Goal: Share content: Share content

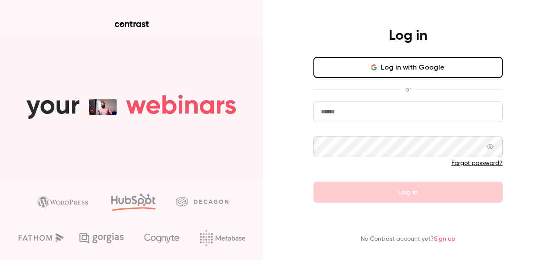
type input "**********"
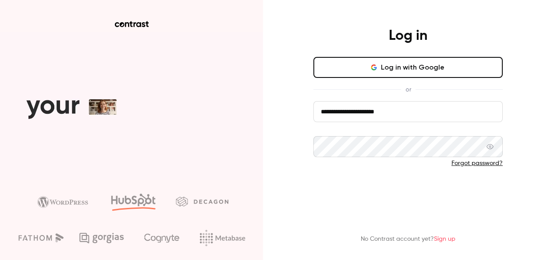
click at [426, 194] on form "**********" at bounding box center [407, 152] width 189 height 102
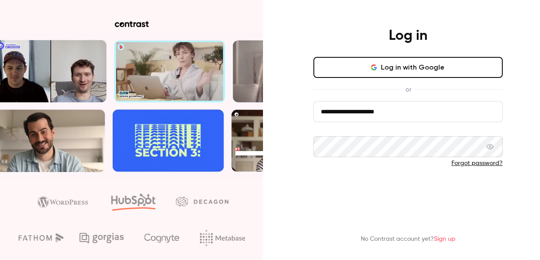
click at [426, 193] on button "Log in" at bounding box center [407, 192] width 189 height 21
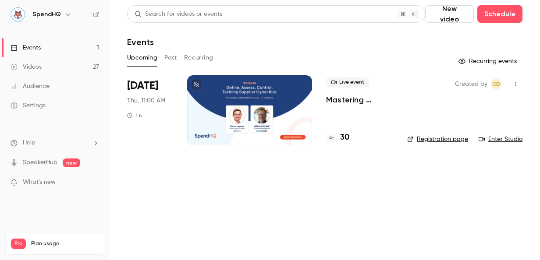
click at [171, 58] on button "Past" at bounding box center [170, 58] width 13 height 14
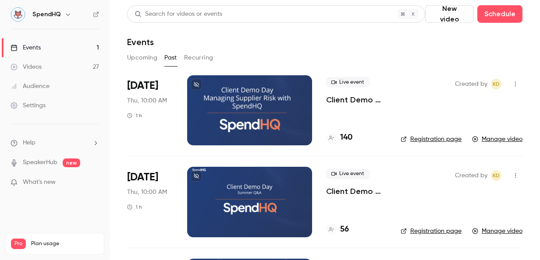
click at [241, 110] on div at bounding box center [249, 110] width 125 height 70
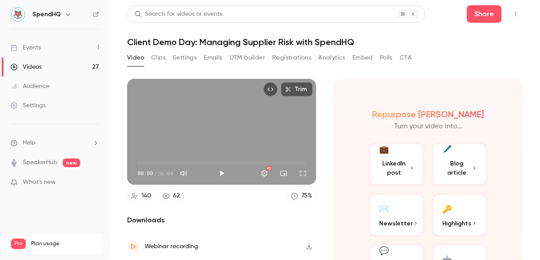
click at [292, 57] on button "Registrations" at bounding box center [291, 58] width 39 height 14
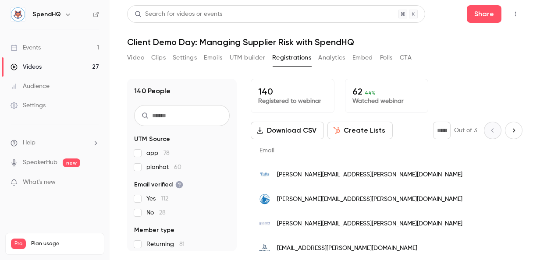
click at [330, 53] on button "Analytics" at bounding box center [331, 58] width 27 height 14
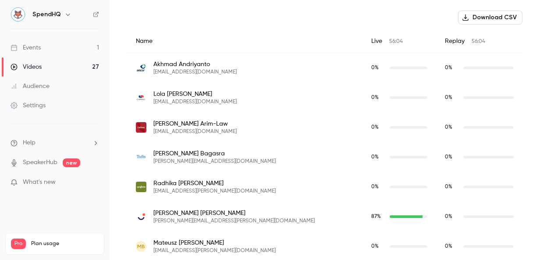
scroll to position [5, 0]
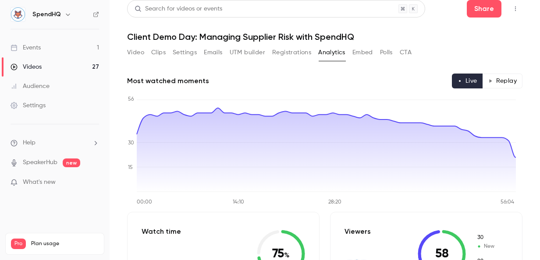
click at [185, 49] on button "Settings" at bounding box center [185, 53] width 24 height 14
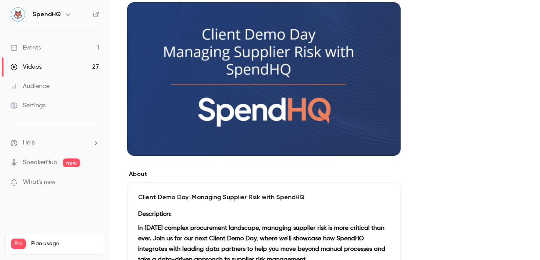
scroll to position [219, 0]
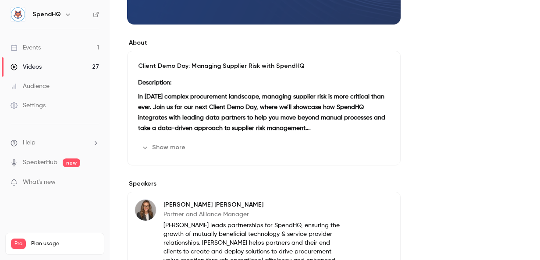
click at [168, 149] on button "Show more" at bounding box center [164, 148] width 53 height 14
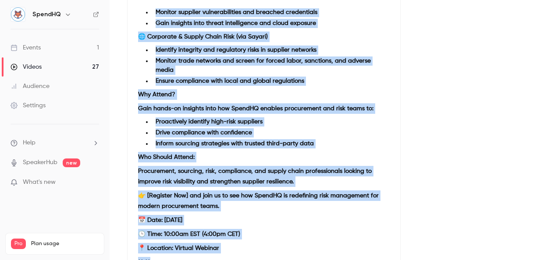
scroll to position [362, 0]
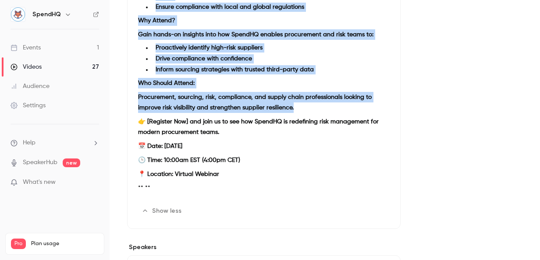
drag, startPoint x: 136, startPoint y: 96, endPoint x: 295, endPoint y: 105, distance: 159.4
click at [295, 105] on div "Client Demo Day: Managing Supplier Risk with SpendHQ Description: In [DATE] com…" at bounding box center [263, 69] width 273 height 322
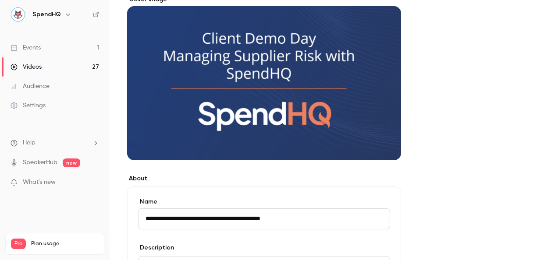
scroll to position [0, 0]
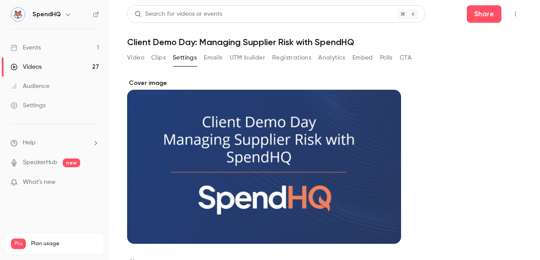
click at [275, 57] on button "Registrations" at bounding box center [291, 58] width 39 height 14
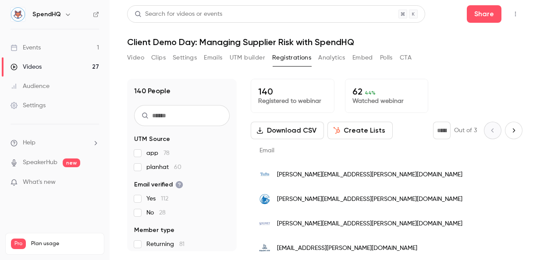
click at [325, 57] on button "Analytics" at bounding box center [331, 58] width 27 height 14
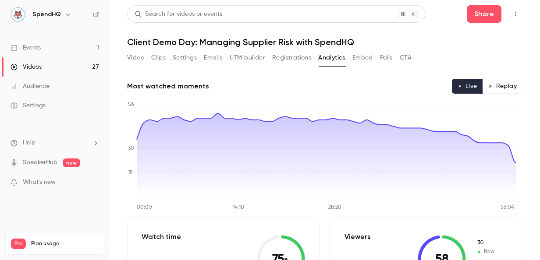
click at [291, 59] on button "Registrations" at bounding box center [291, 58] width 39 height 14
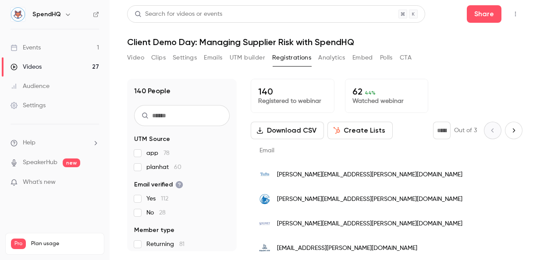
click at [181, 60] on button "Settings" at bounding box center [185, 58] width 24 height 14
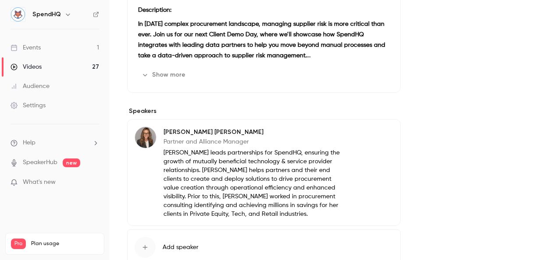
scroll to position [307, 0]
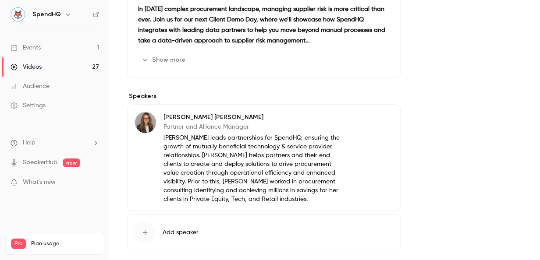
click at [170, 64] on button "Show more" at bounding box center [164, 60] width 53 height 14
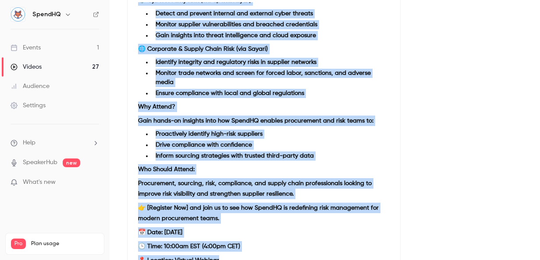
scroll to position [175, 0]
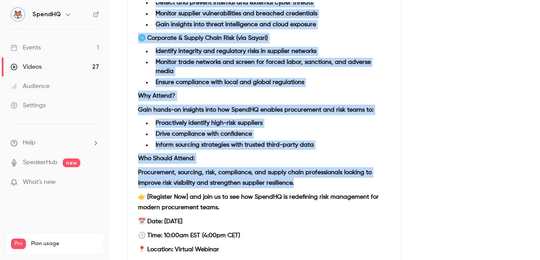
drag, startPoint x: 138, startPoint y: 22, endPoint x: 301, endPoint y: 184, distance: 230.2
click at [301, 184] on div "Client Demo Day: Managing Supplier Risk with SpendHQ Description: In [DATE] com…" at bounding box center [263, 136] width 273 height 322
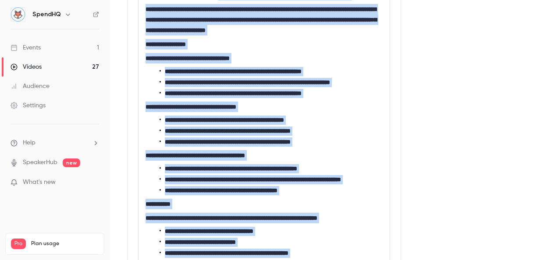
scroll to position [390, 0]
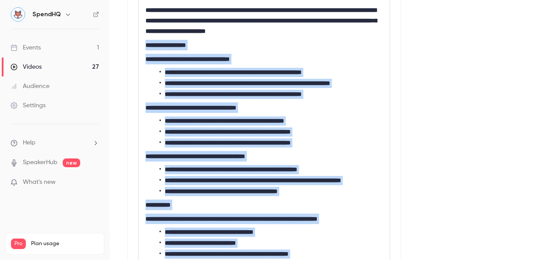
drag, startPoint x: 303, startPoint y: 149, endPoint x: 136, endPoint y: 47, distance: 195.5
click at [135, 49] on div "**********" at bounding box center [264, 155] width 274 height 550
click at [216, 48] on div "**********" at bounding box center [263, 168] width 251 height 436
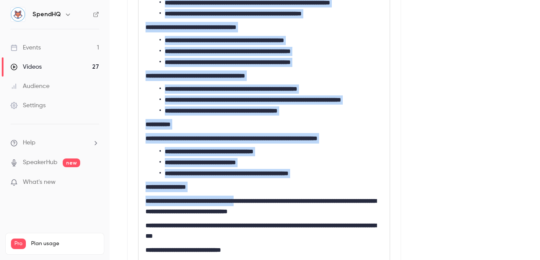
scroll to position [478, 0]
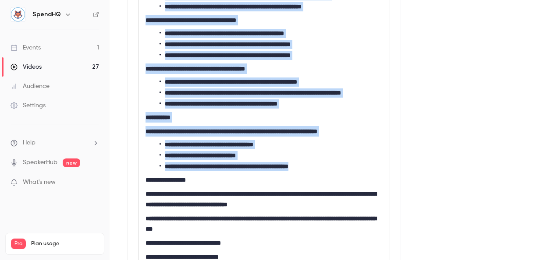
drag, startPoint x: 144, startPoint y: 106, endPoint x: 324, endPoint y: 183, distance: 196.2
click at [324, 183] on div "**********" at bounding box center [263, 81] width 251 height 436
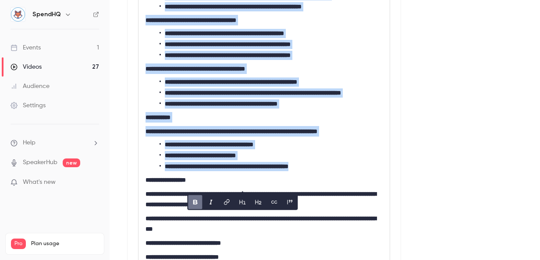
copy div "**********"
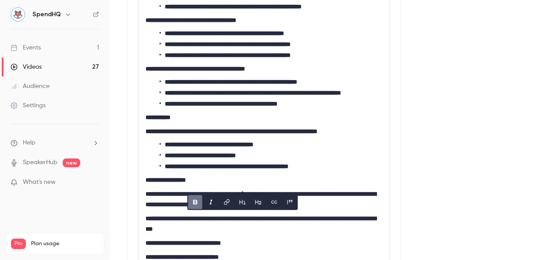
click at [431, 81] on div "**********" at bounding box center [324, 82] width 395 height 963
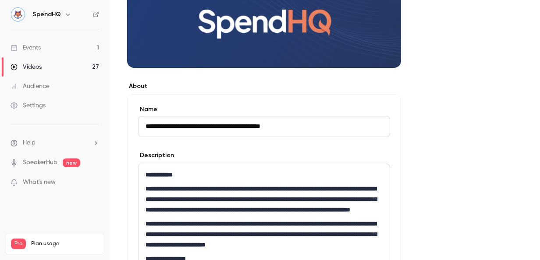
scroll to position [0, 0]
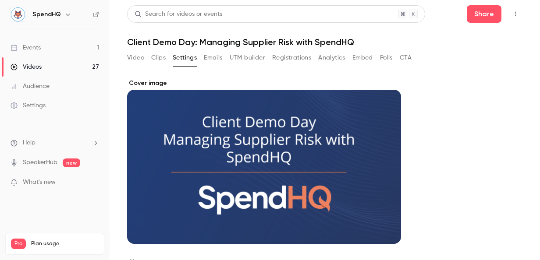
click at [252, 56] on button "UTM builder" at bounding box center [247, 58] width 35 height 14
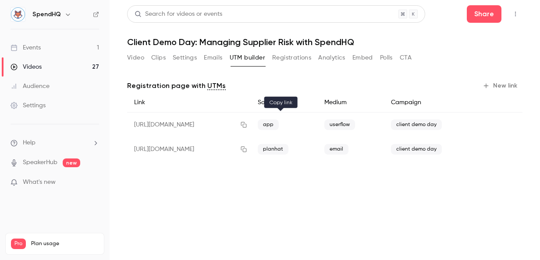
click at [247, 126] on icon "button" at bounding box center [243, 125] width 7 height 6
click at [139, 58] on button "Video" at bounding box center [135, 58] width 17 height 14
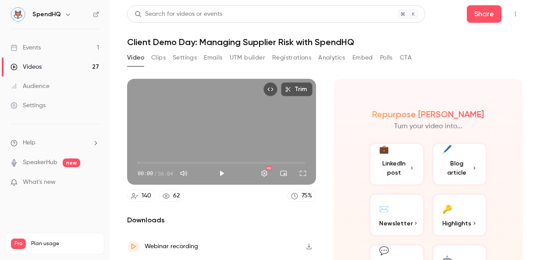
scroll to position [55, 0]
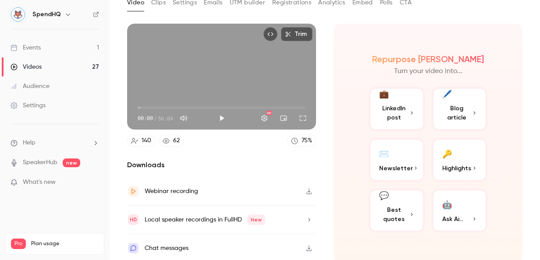
click at [184, 189] on div "Webinar recording" at bounding box center [171, 191] width 53 height 11
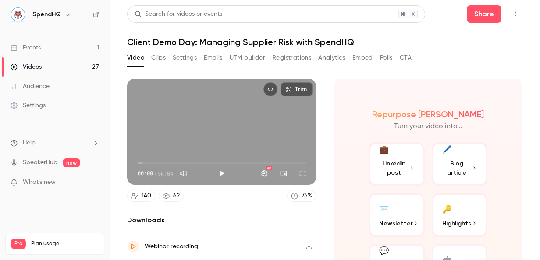
click at [512, 12] on icon "Top Bar Actions" at bounding box center [515, 14] width 7 height 6
click at [363, 86] on div at bounding box center [270, 130] width 540 height 260
click at [480, 11] on button "Share" at bounding box center [484, 14] width 35 height 18
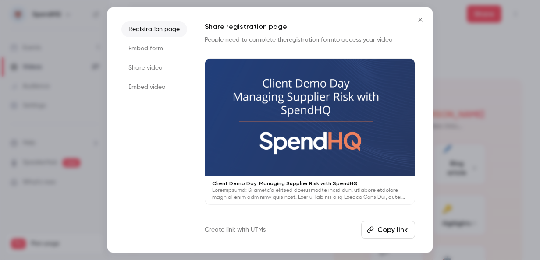
click at [385, 227] on button "Copy link" at bounding box center [388, 230] width 54 height 18
click at [151, 67] on li "Share video" at bounding box center [154, 68] width 66 height 16
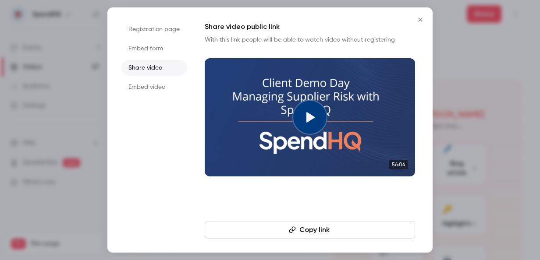
click at [150, 67] on li "Share video" at bounding box center [154, 68] width 66 height 16
click at [309, 224] on button "Copy link" at bounding box center [310, 230] width 210 height 18
